Goal: Task Accomplishment & Management: Use online tool/utility

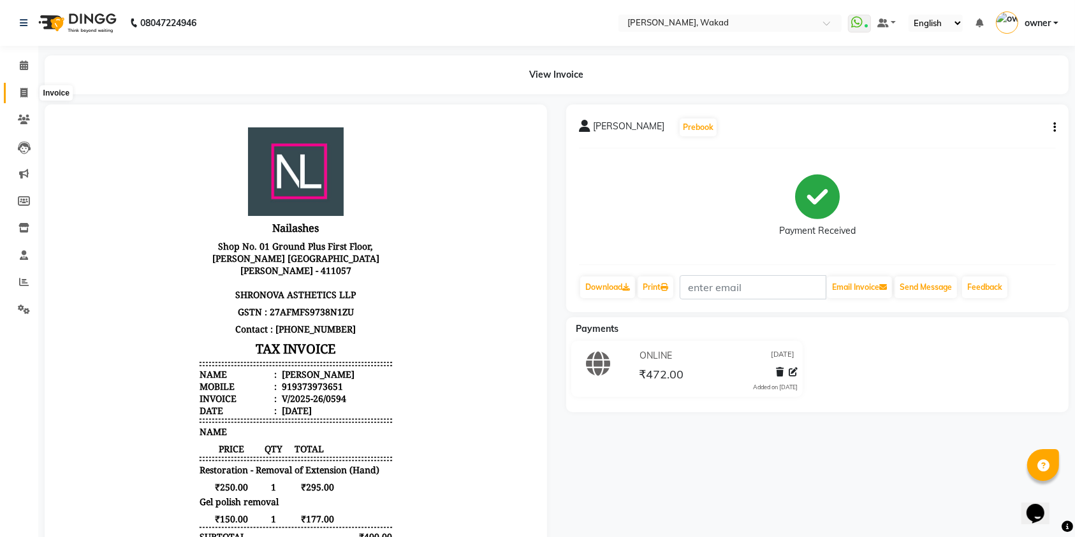
click at [22, 96] on icon at bounding box center [23, 93] width 7 height 10
select select "service"
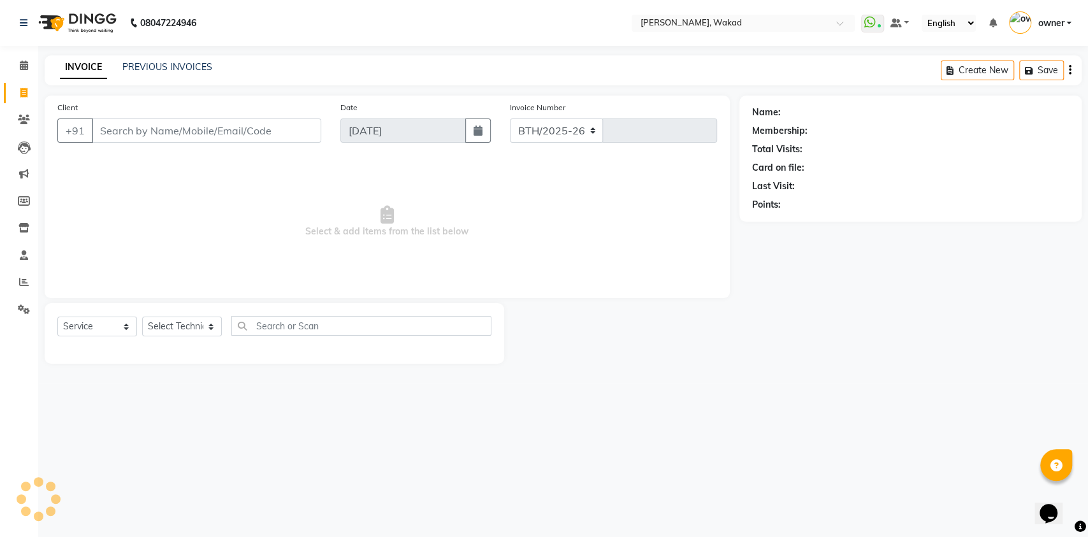
select select "7711"
type input "0595"
click at [175, 71] on link "PREVIOUS INVOICES" at bounding box center [167, 66] width 90 height 11
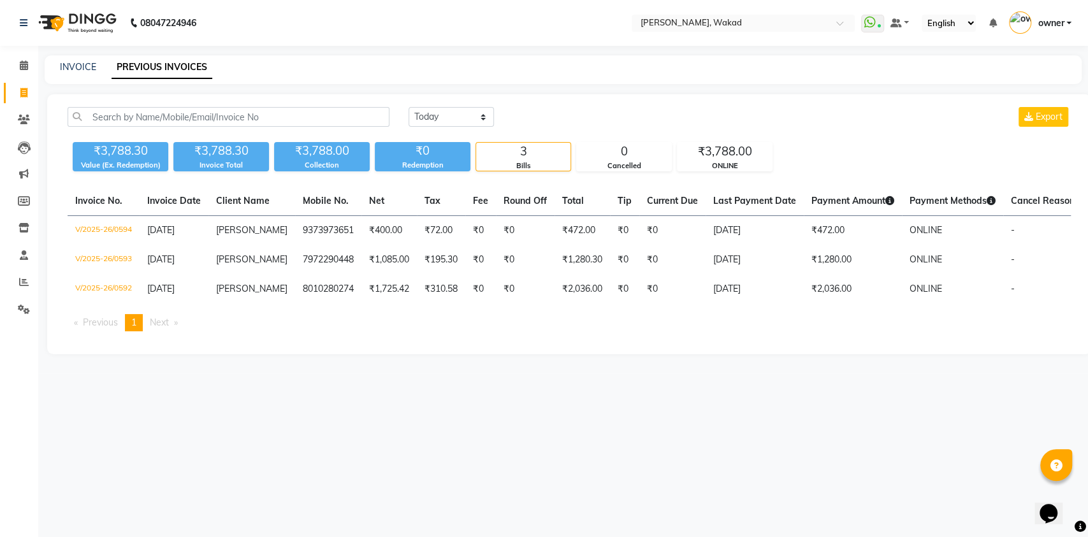
click at [217, 25] on nav "08047224946 Select Location × [GEOGRAPHIC_DATA], [GEOGRAPHIC_DATA] WhatsApp Sta…" at bounding box center [544, 23] width 1088 height 46
